Goal: Find specific page/section: Find specific page/section

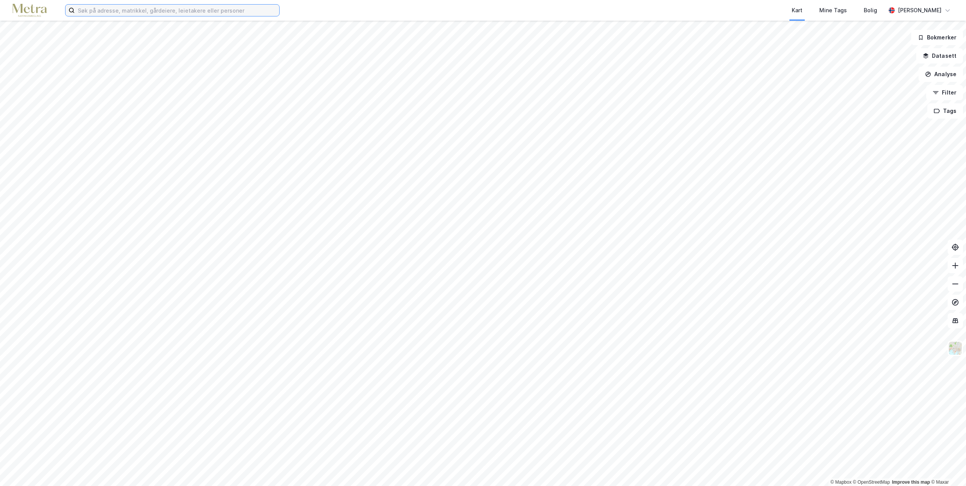
click at [205, 13] on input at bounding box center [177, 10] width 204 height 11
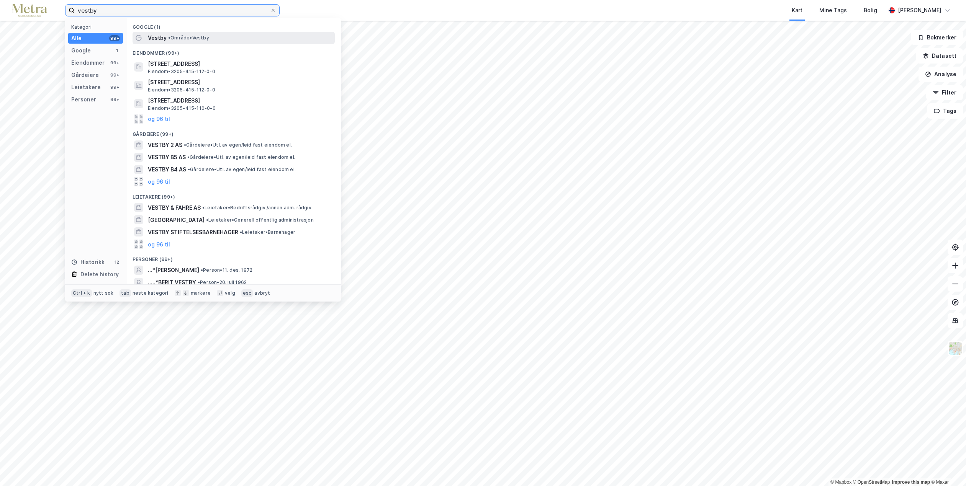
type input "vestby"
click at [189, 38] on span "• Område • [GEOGRAPHIC_DATA]" at bounding box center [188, 38] width 41 height 6
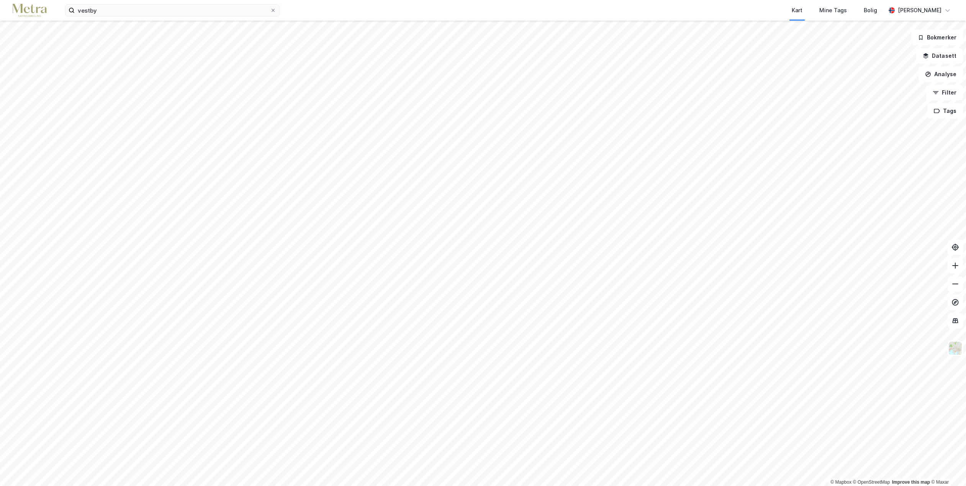
click at [568, 486] on html "vestby Kart Mine Tags Bolig [PERSON_NAME] © Mapbox © OpenStreetMap Improve this…" at bounding box center [483, 243] width 966 height 486
